Goal: Information Seeking & Learning: Learn about a topic

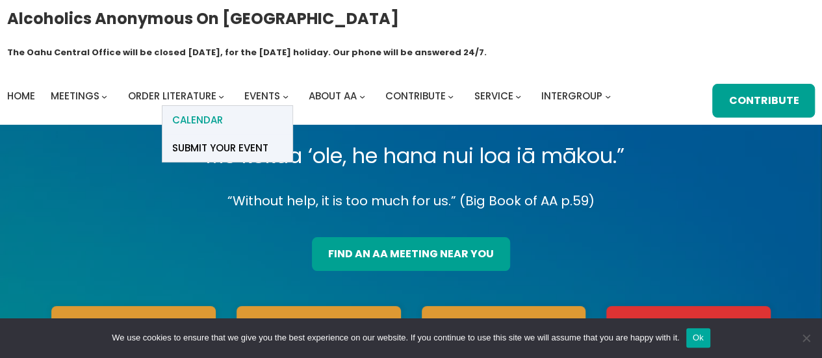
click at [217, 111] on span "Calendar" at bounding box center [197, 120] width 51 height 18
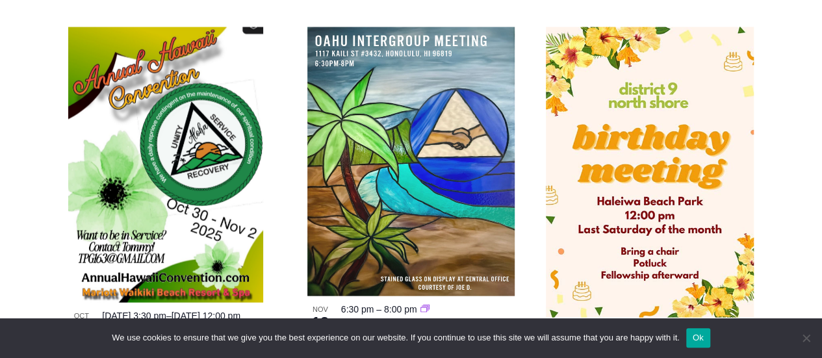
scroll to position [1173, 0]
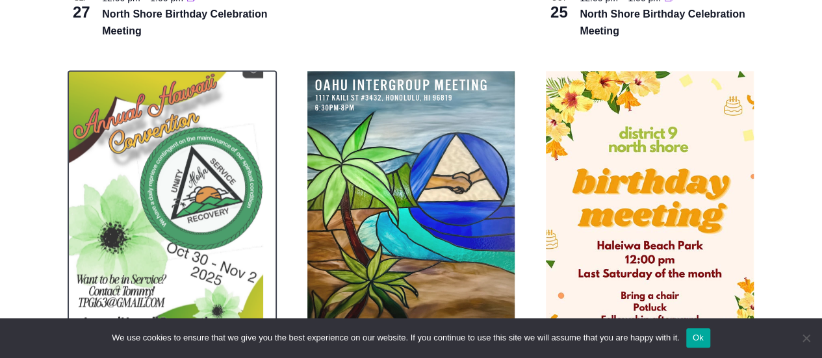
click at [208, 189] on img at bounding box center [165, 209] width 195 height 276
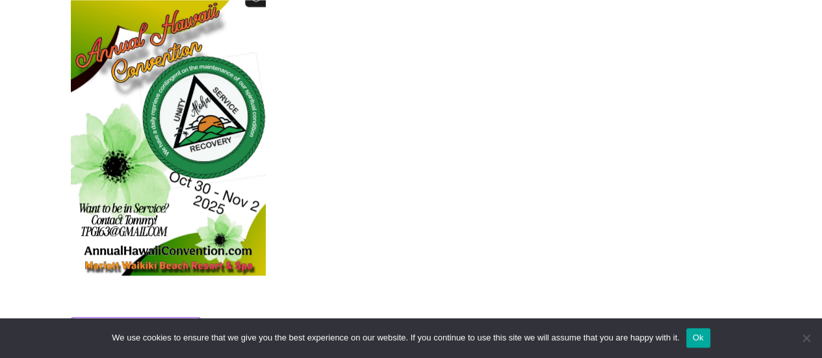
scroll to position [458, 0]
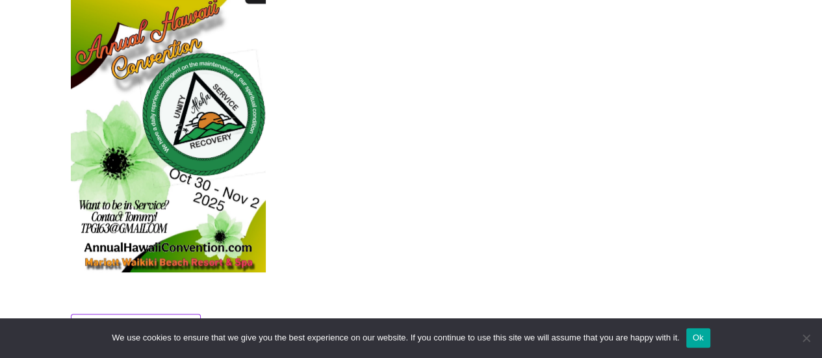
click at [178, 133] on img at bounding box center [168, 135] width 195 height 276
